Goal: Entertainment & Leisure: Consume media (video, audio)

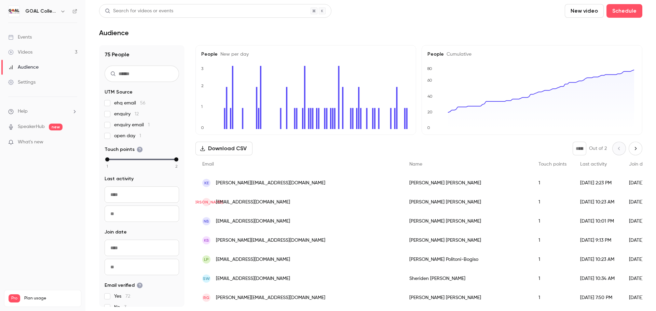
click at [36, 49] on link "Videos 3" at bounding box center [42, 52] width 85 height 15
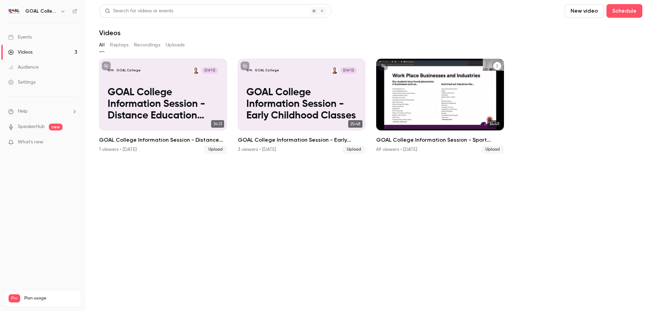
click at [408, 82] on div "GOAL College [DATE] GOAL College Information Session - Sport Classes" at bounding box center [440, 95] width 128 height 72
